Goal: Check status: Check status

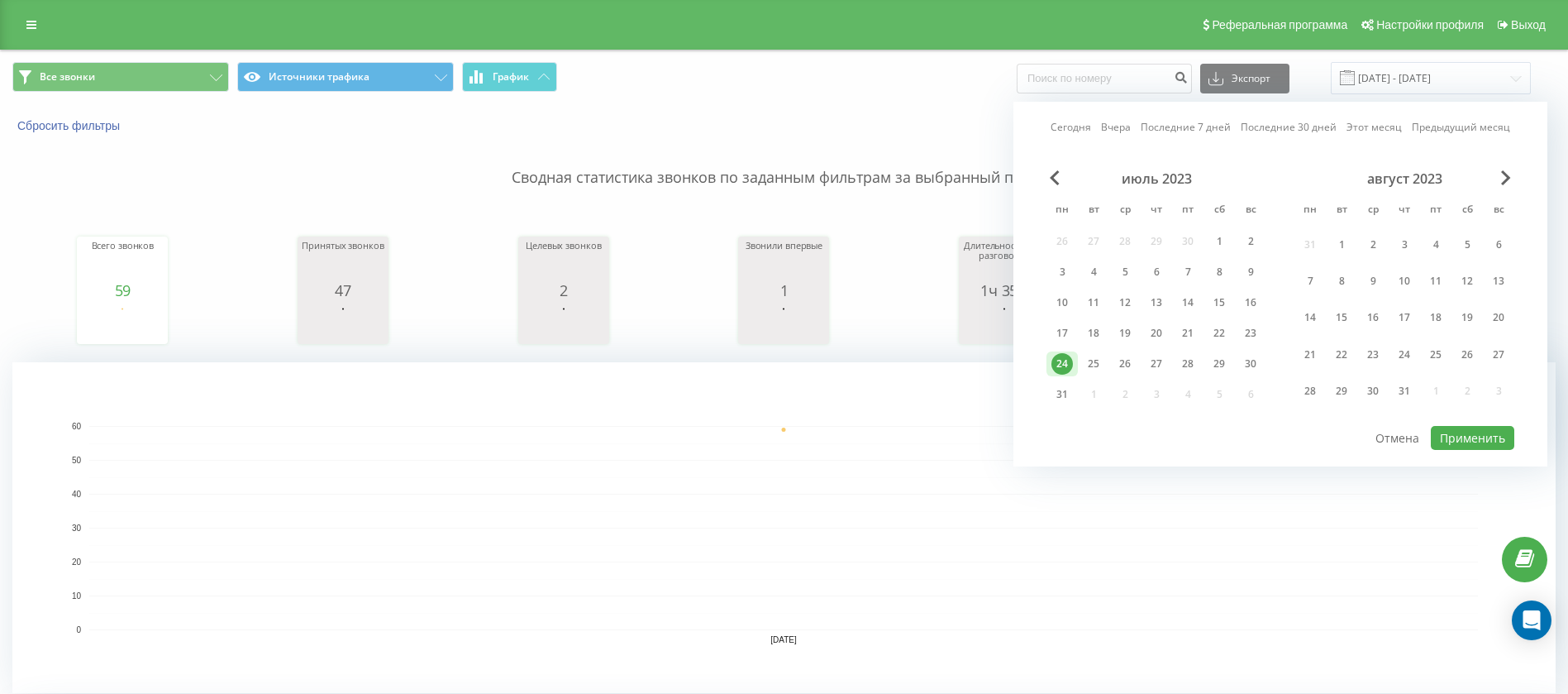
click at [1057, 122] on link "Сегодня" at bounding box center [1071, 127] width 41 height 16
click at [1436, 430] on button "Применить" at bounding box center [1472, 438] width 84 height 24
type input "21.09.2025 - 21.09.2025"
